Goal: Find contact information: Find contact information

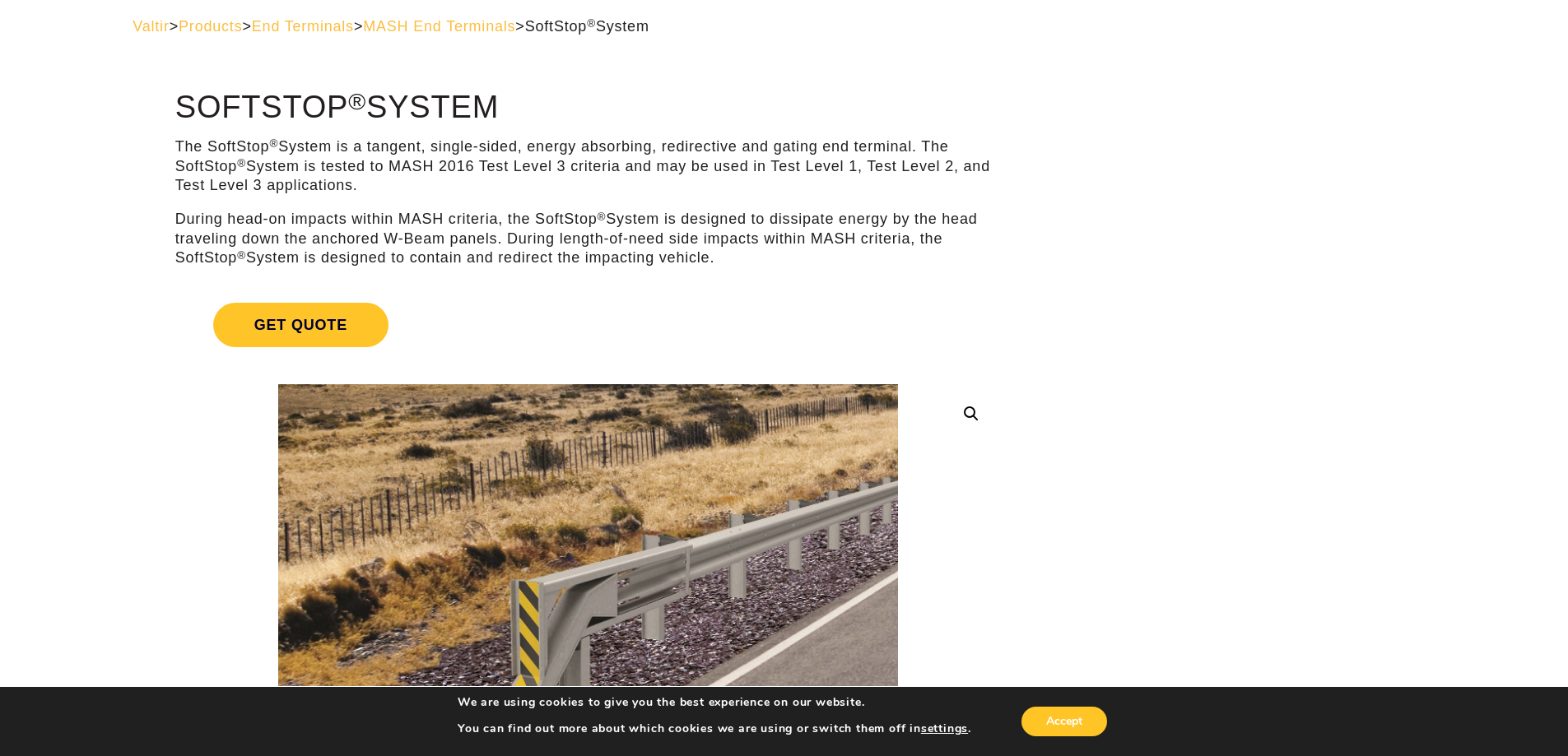
scroll to position [46, 0]
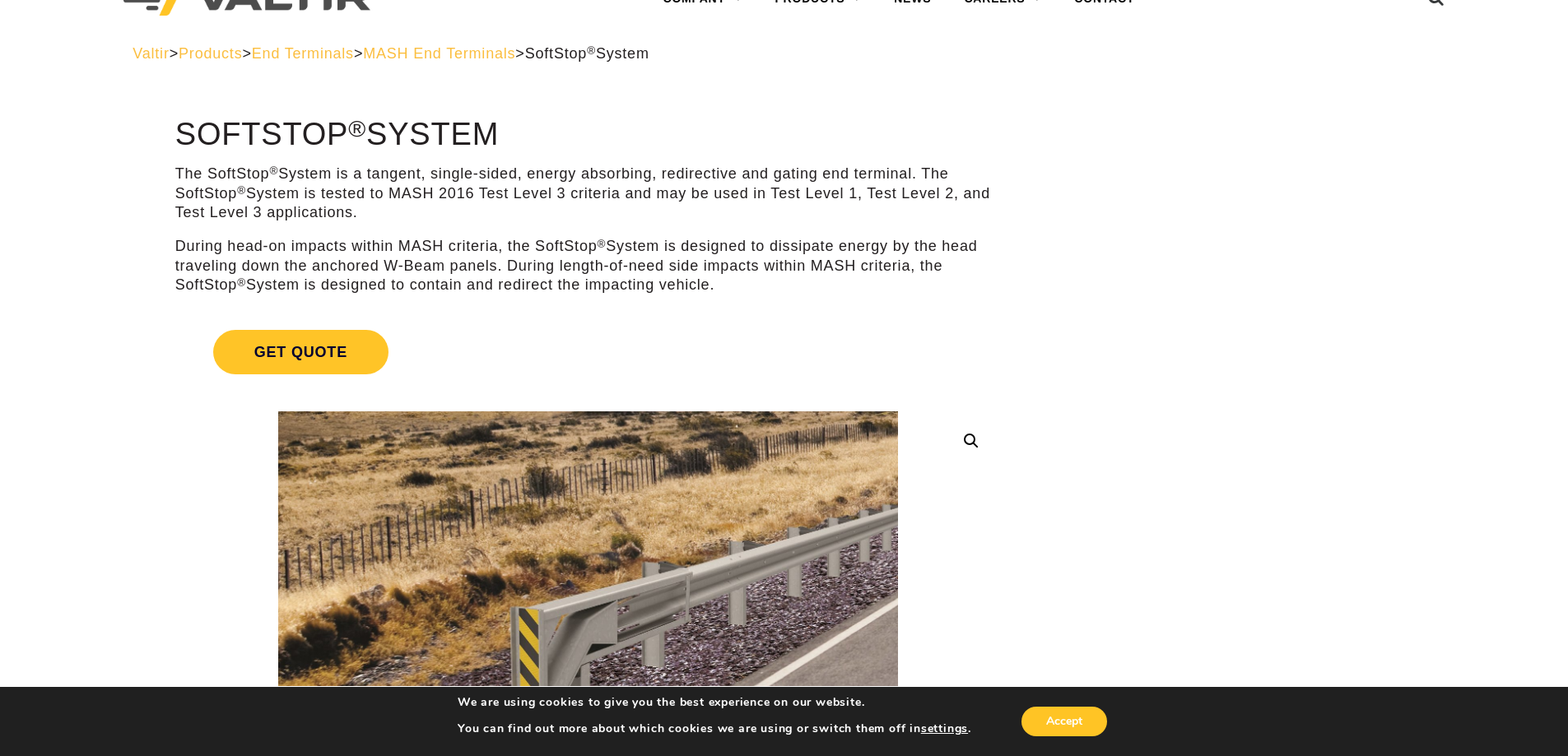
click at [411, 198] on p "The SoftStop ® System is a tangent, single-sided, energy absorbing, redirective…" at bounding box center [587, 193] width 825 height 57
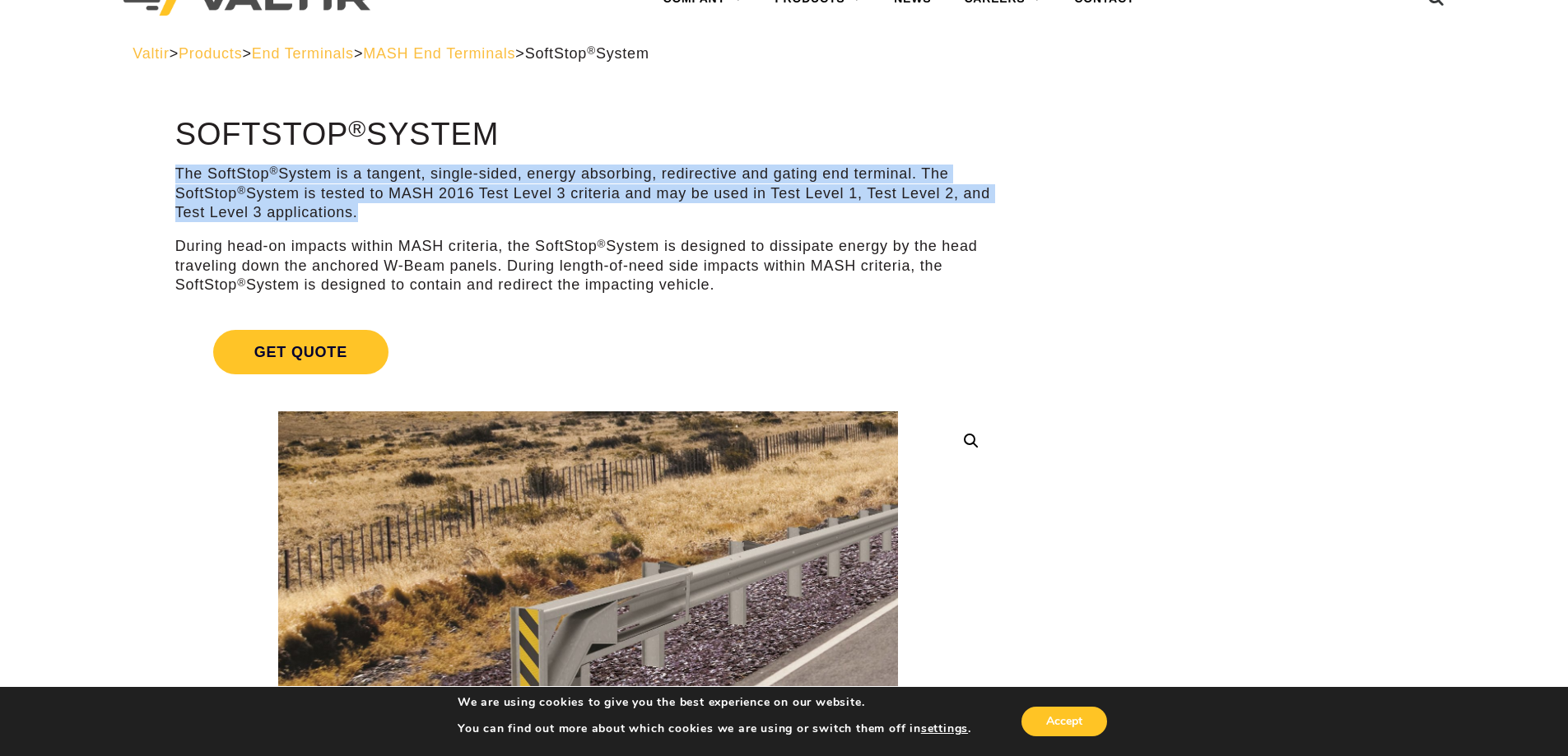
drag, startPoint x: 176, startPoint y: 171, endPoint x: 361, endPoint y: 212, distance: 189.5
click at [361, 212] on p "The SoftStop ® System is a tangent, single-sided, energy absorbing, redirective…" at bounding box center [587, 193] width 825 height 57
copy p "The SoftStop ® System is a tangent, single-sided, energy absorbing, redirective…"
click at [341, 198] on p "The SoftStop ® System is a tangent, single-sided, energy absorbing, redirective…" at bounding box center [587, 193] width 825 height 57
drag, startPoint x: 178, startPoint y: 167, endPoint x: 402, endPoint y: 212, distance: 228.5
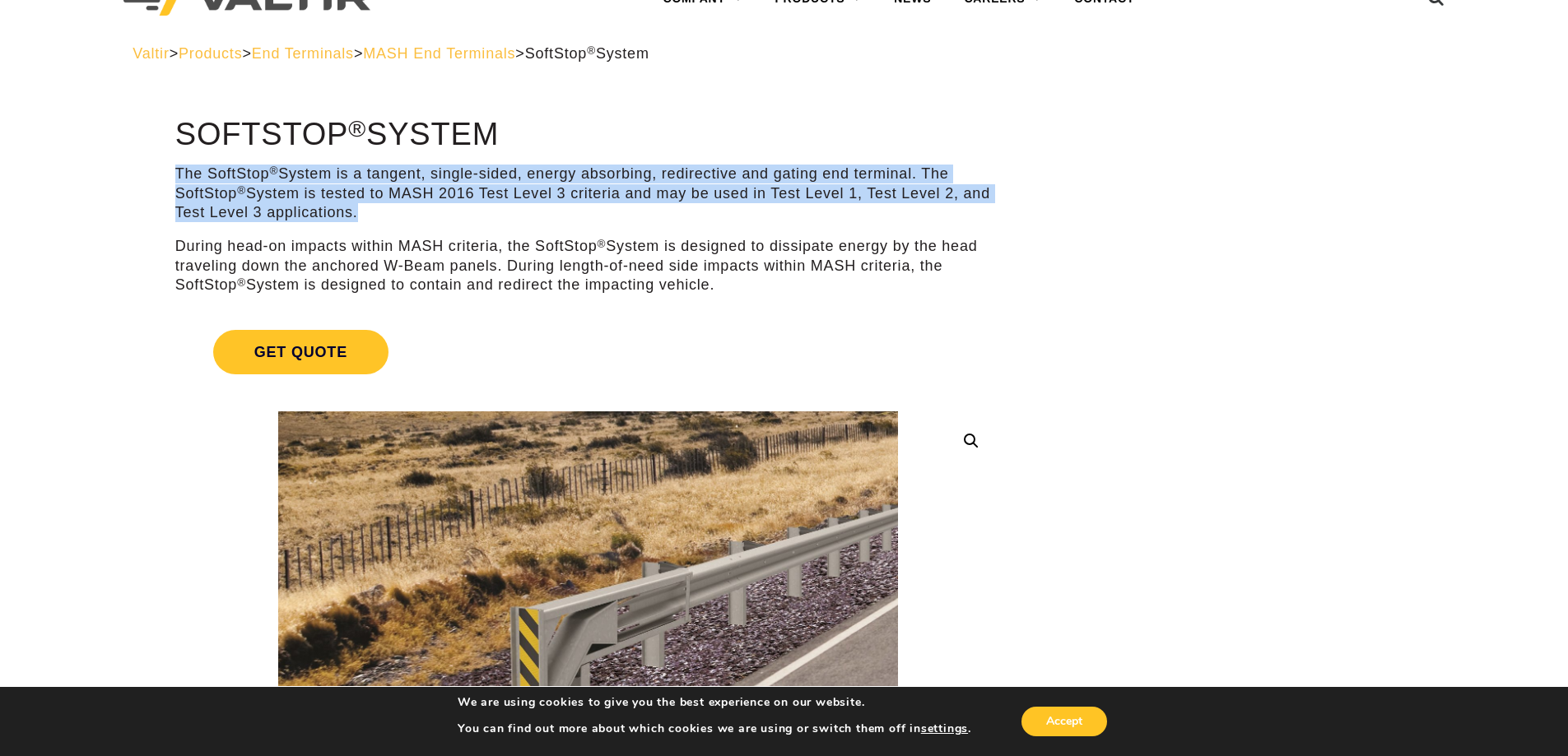
click at [402, 212] on p "The SoftStop ® System is a tangent, single-sided, energy absorbing, redirective…" at bounding box center [587, 193] width 825 height 57
copy p "The SoftStop ® System is a tangent, single-sided, energy absorbing, redirective…"
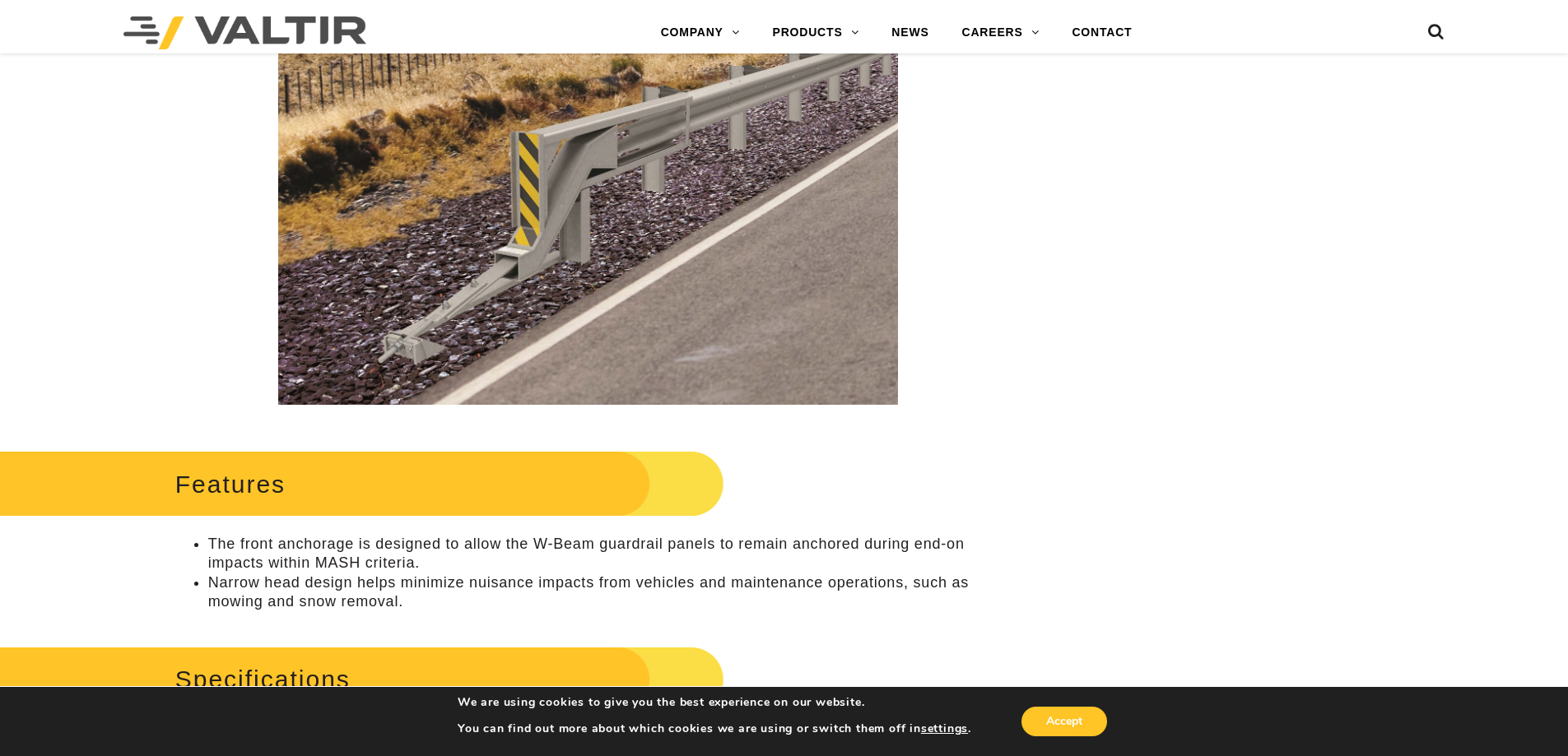
scroll to position [622, 0]
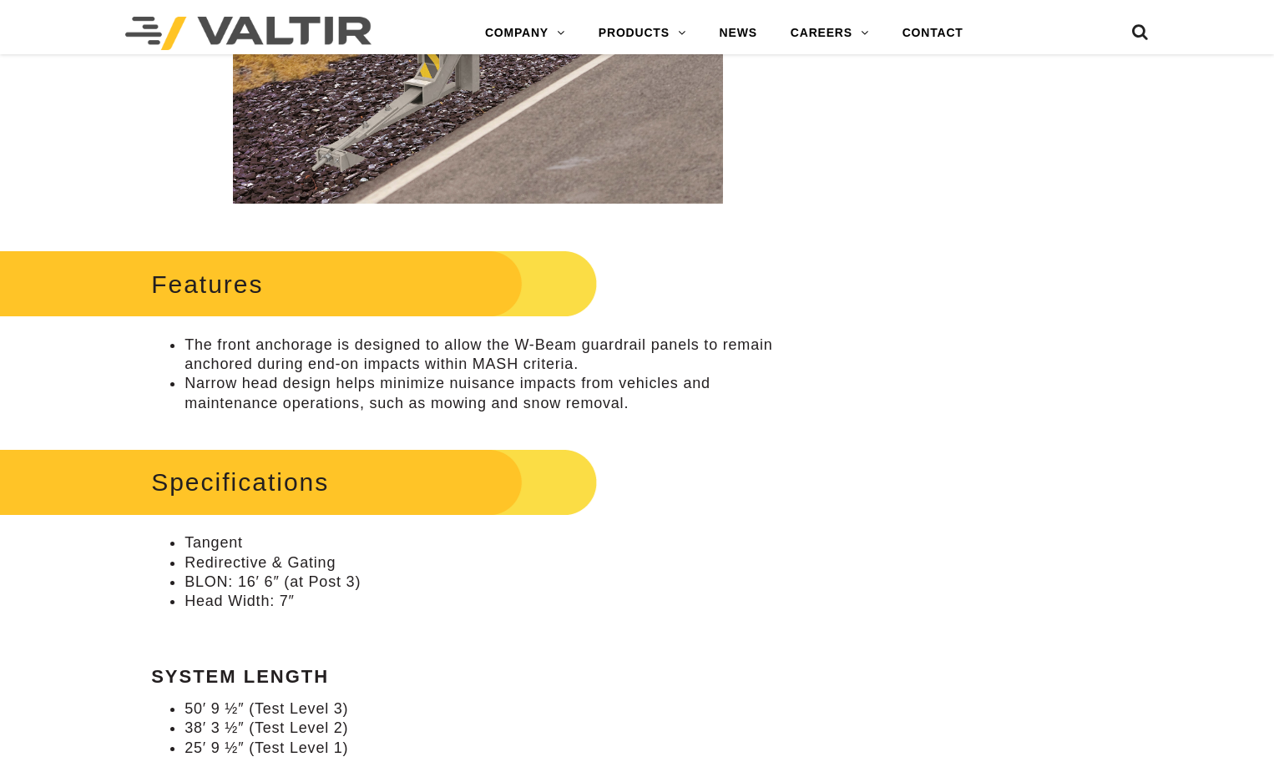
scroll to position [631, 0]
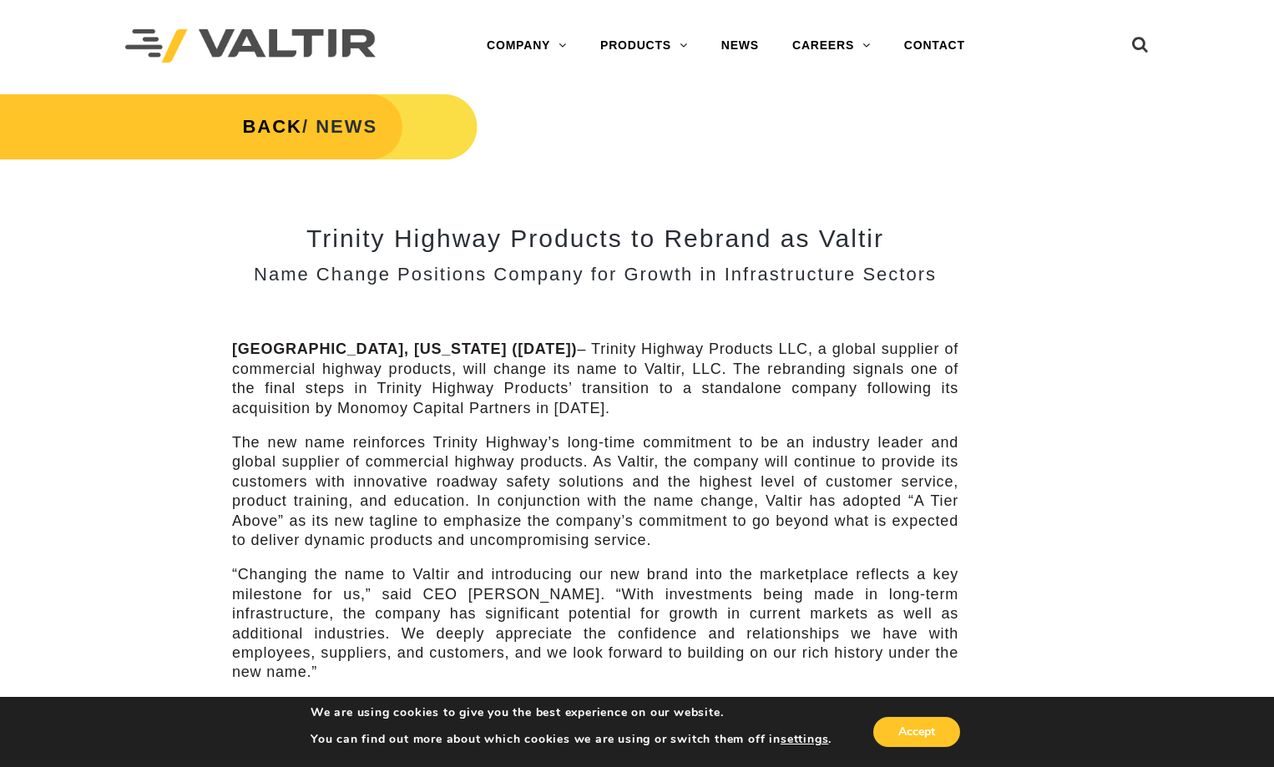
click at [698, 369] on p "[GEOGRAPHIC_DATA], [US_STATE] ([DATE]) – Trinity Highway Products LLC, a global…" at bounding box center [595, 379] width 726 height 78
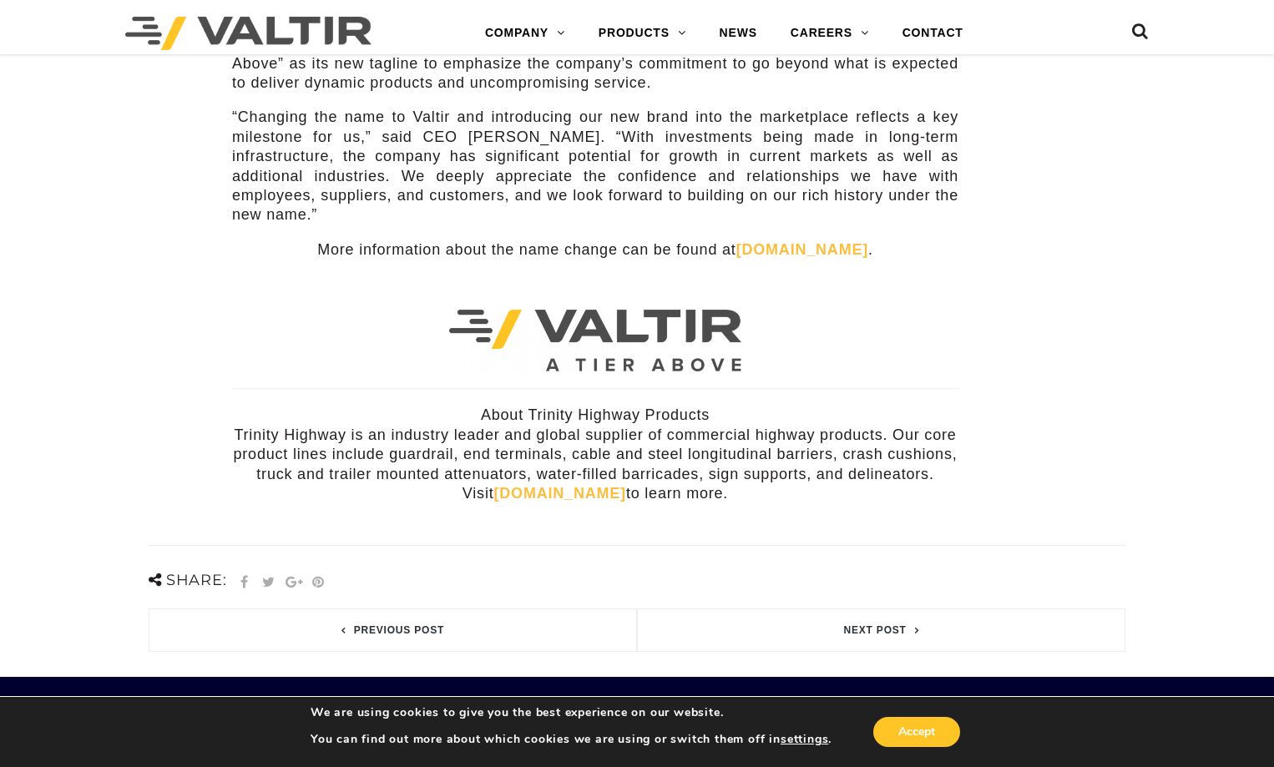
scroll to position [455, 0]
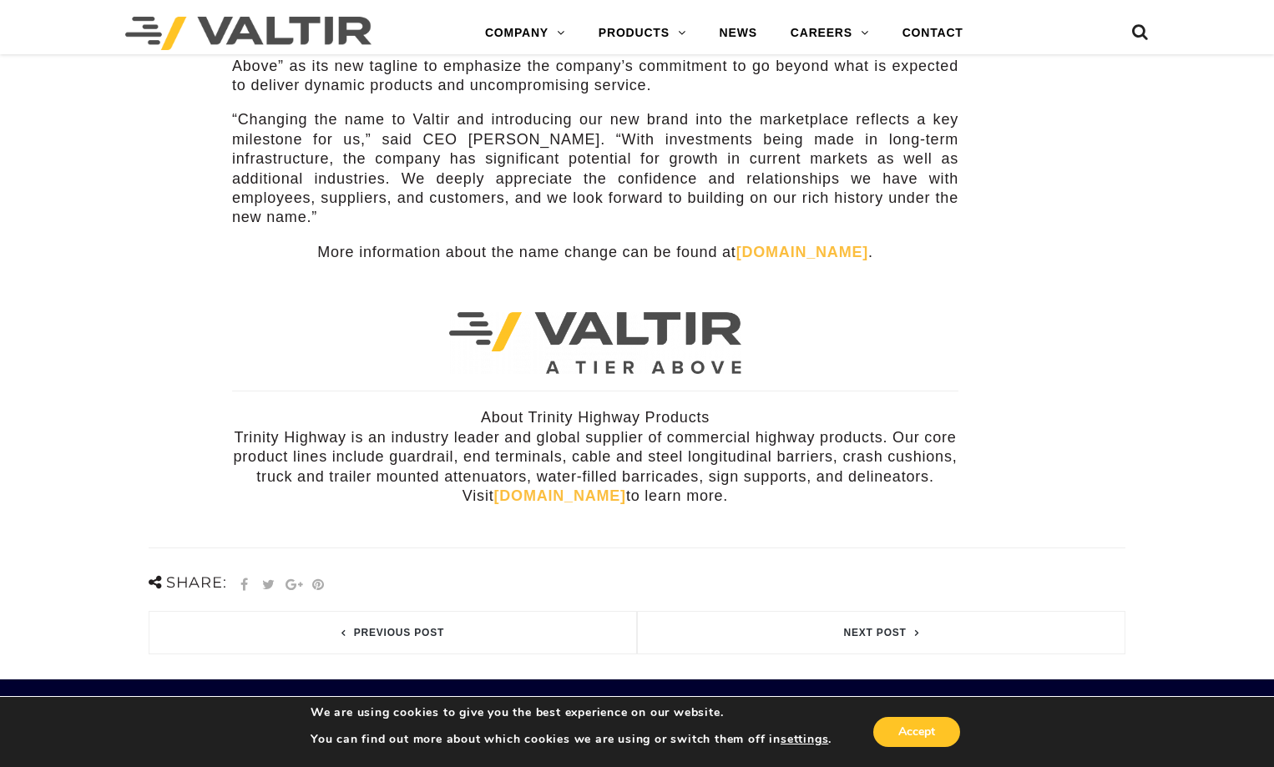
click at [494, 488] on link "[DOMAIN_NAME]" at bounding box center [560, 496] width 132 height 17
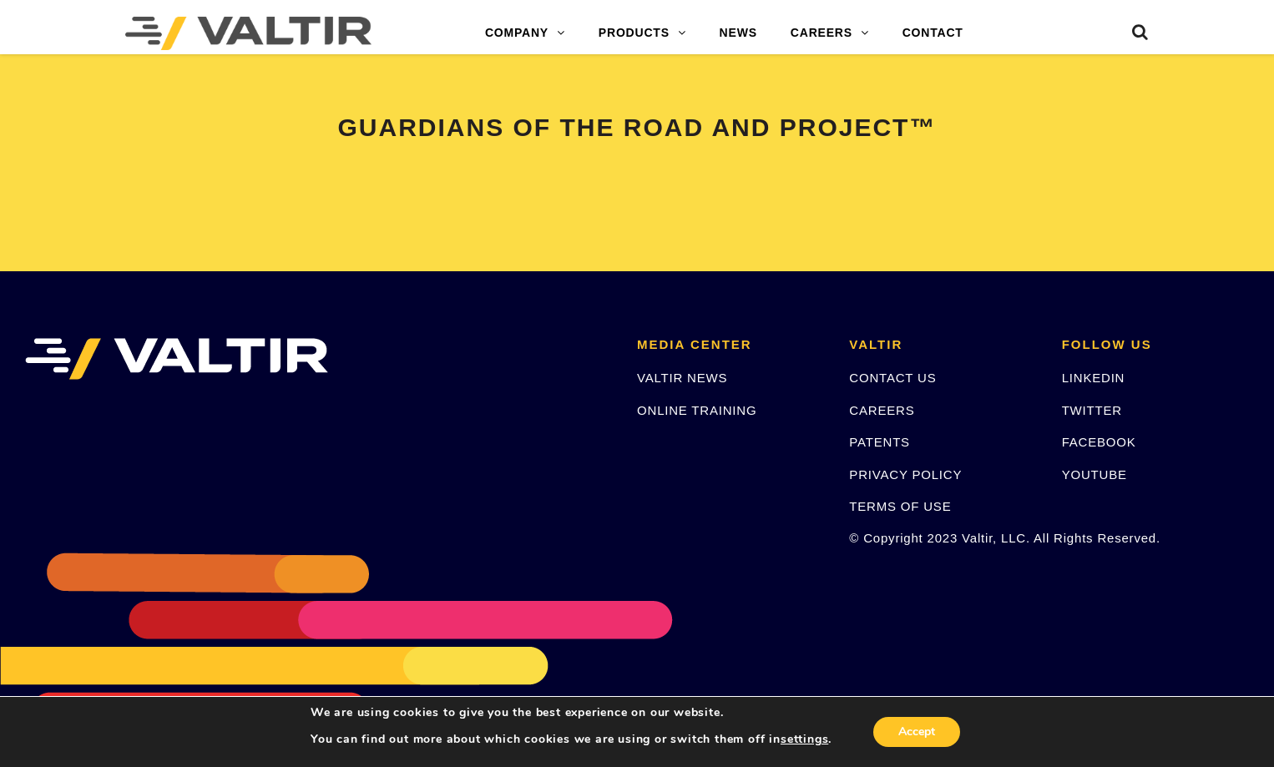
scroll to position [3546, 0]
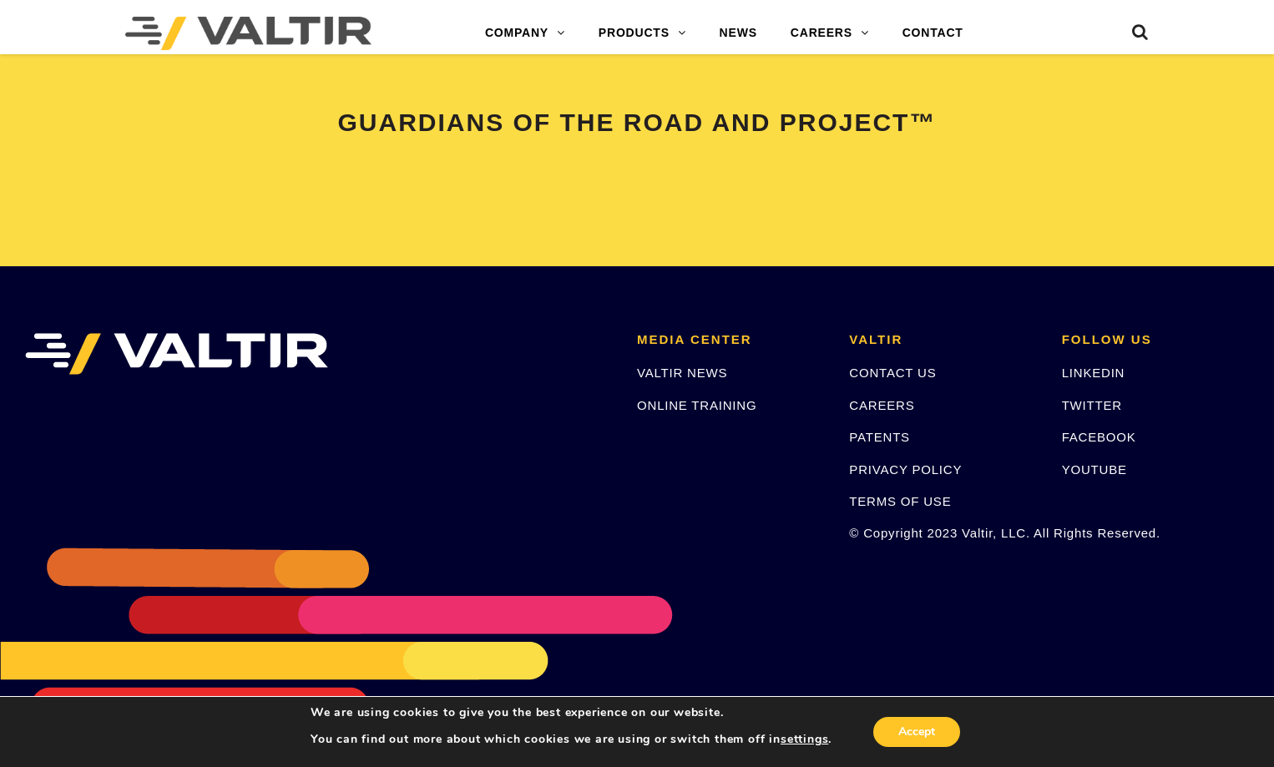
drag, startPoint x: 1278, startPoint y: 28, endPoint x: 1201, endPoint y: 643, distance: 620.2
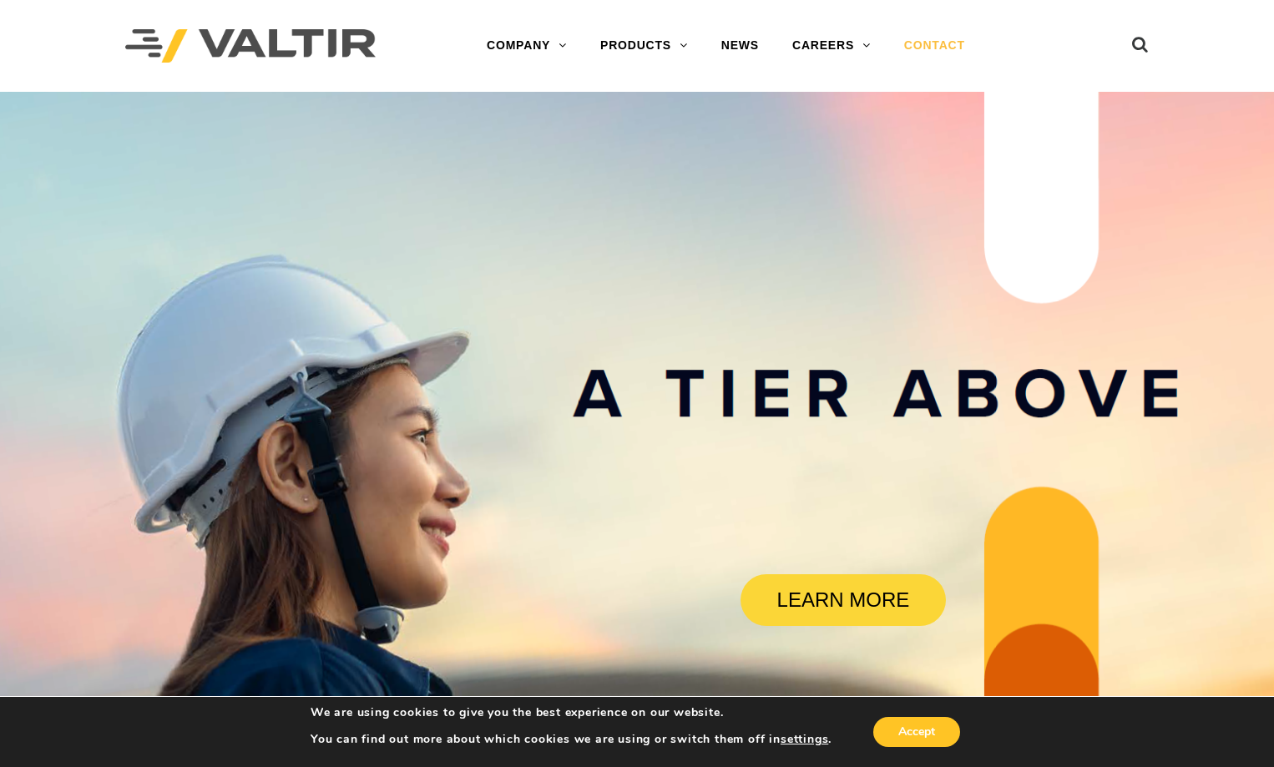
click at [950, 43] on link "CONTACT" at bounding box center [935, 45] width 94 height 33
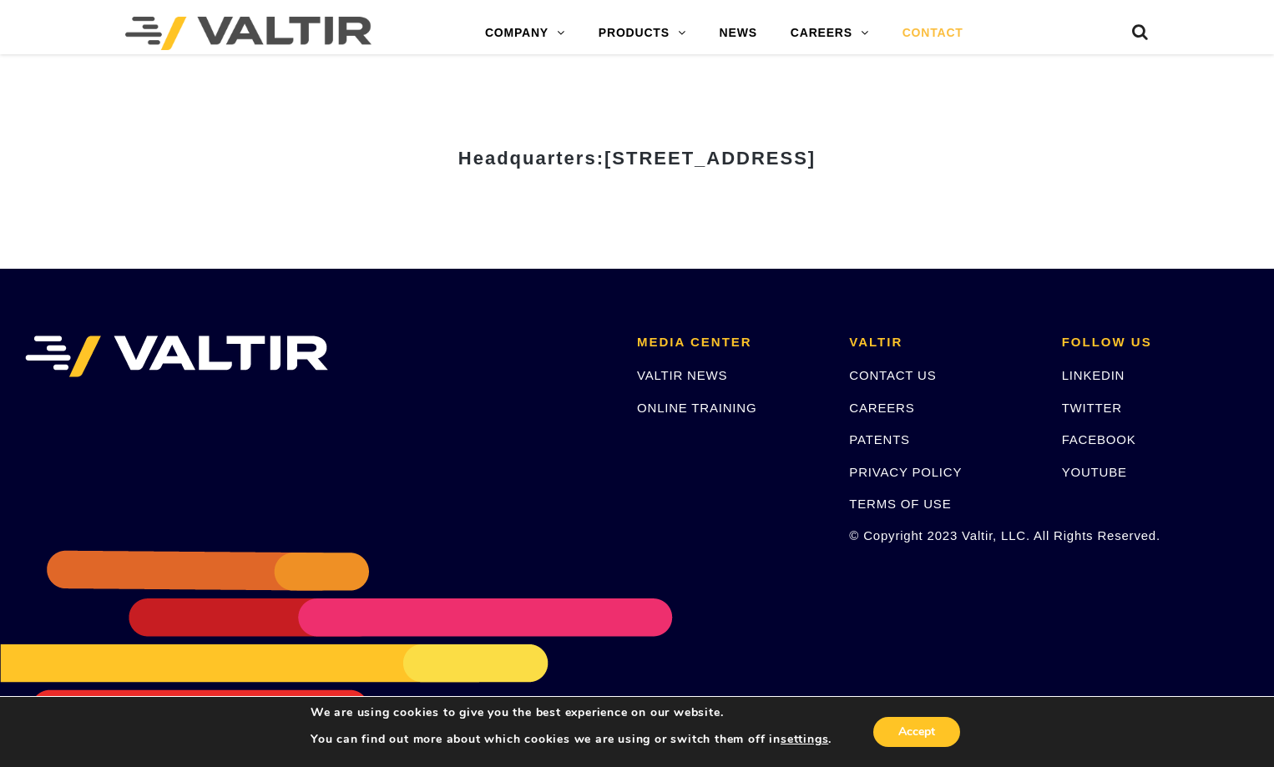
scroll to position [2198, 0]
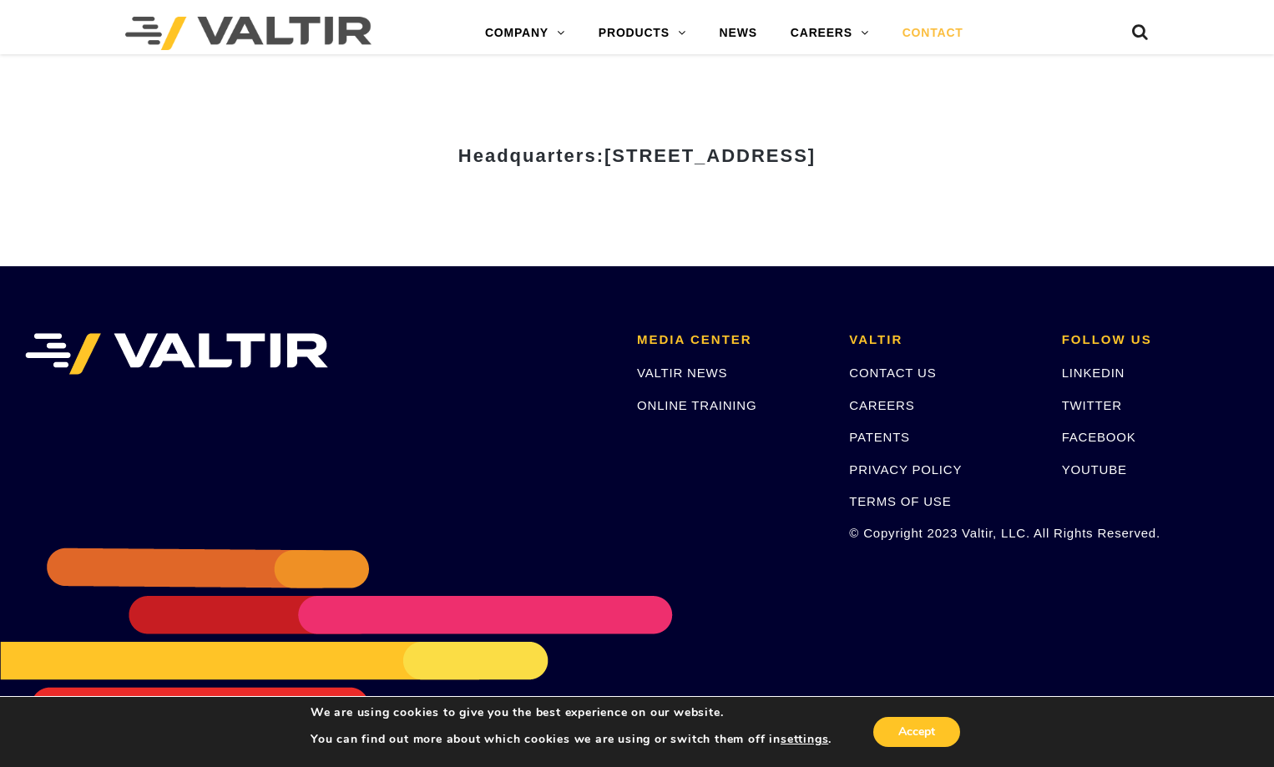
scroll to position [1864, 0]
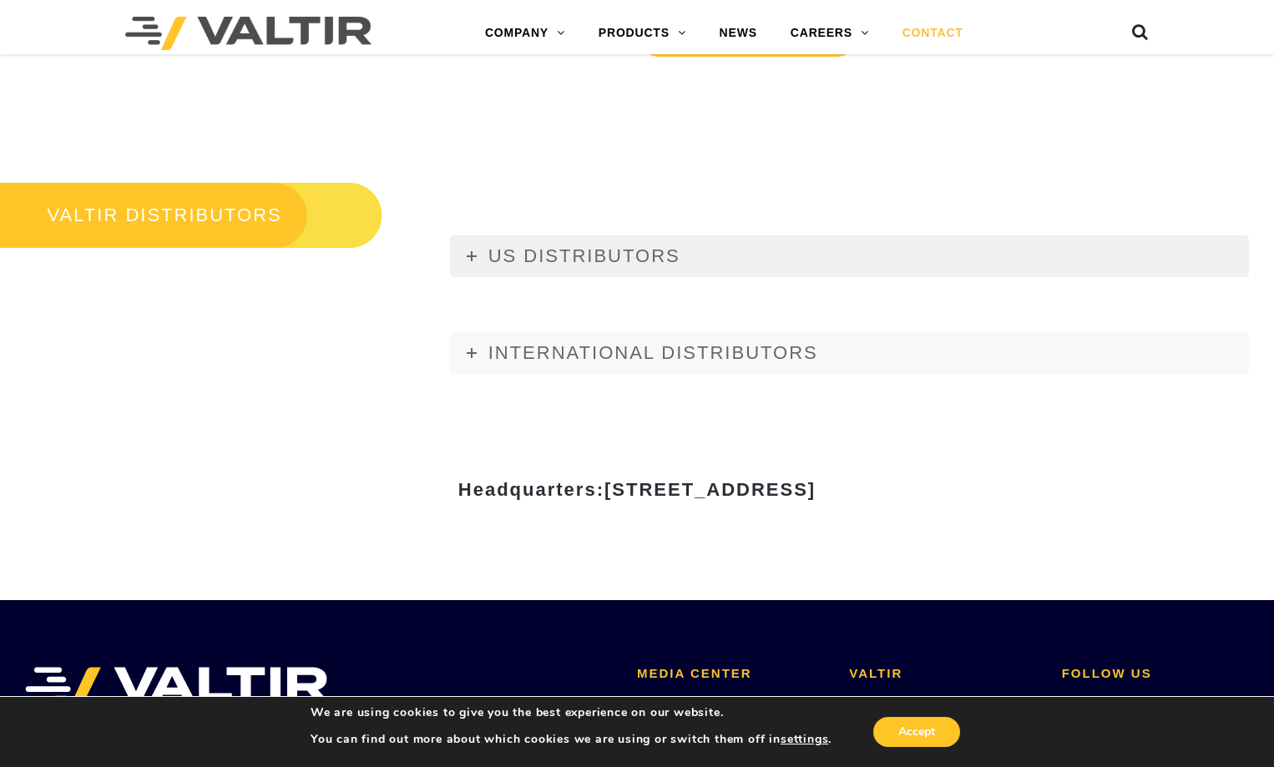
click at [478, 253] on link "US DISTRIBUTORS" at bounding box center [849, 256] width 799 height 42
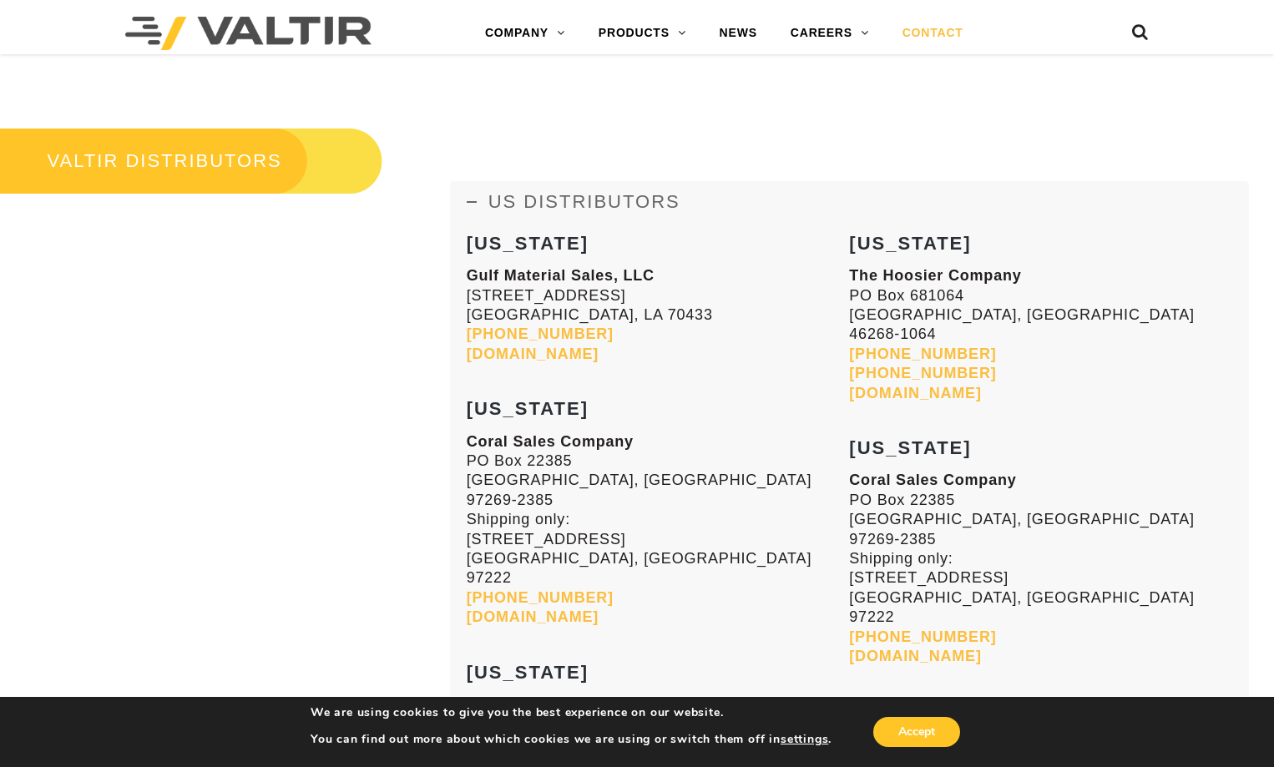
scroll to position [1948, 0]
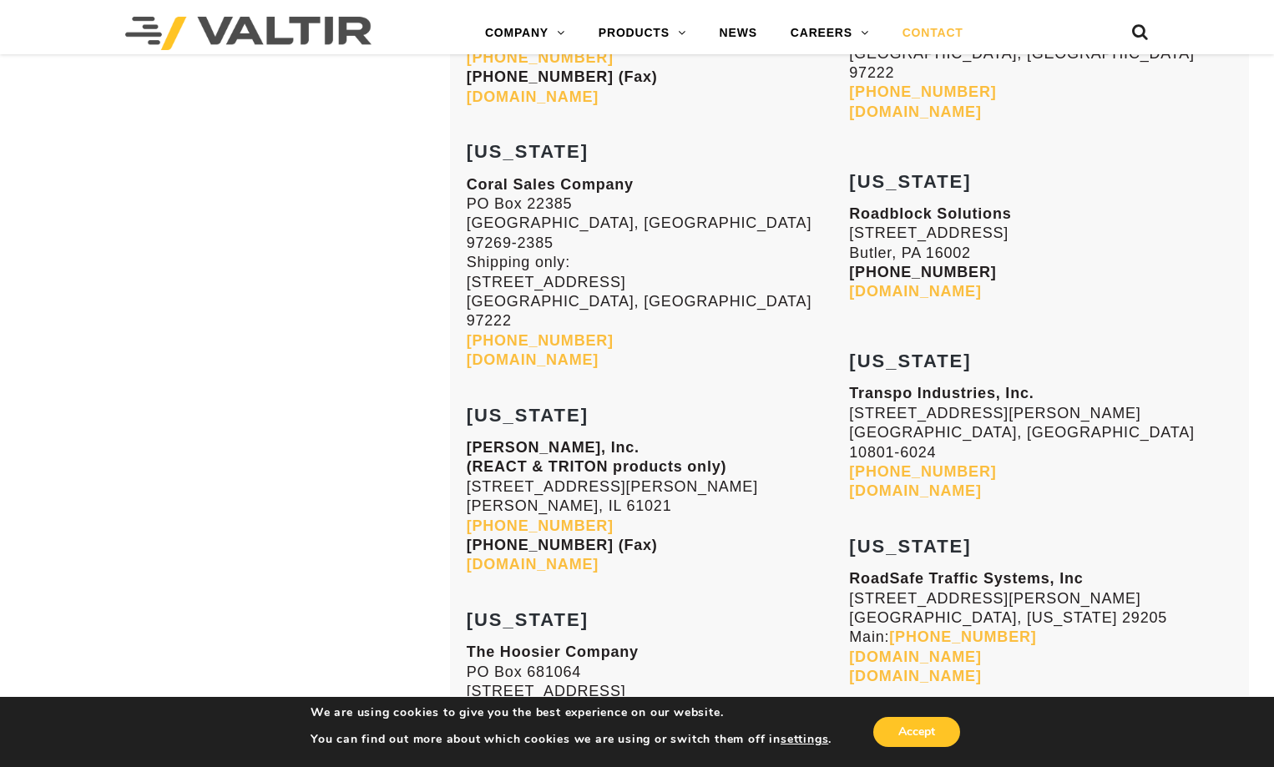
scroll to position [1864, 0]
